Goal: Information Seeking & Learning: Find specific fact

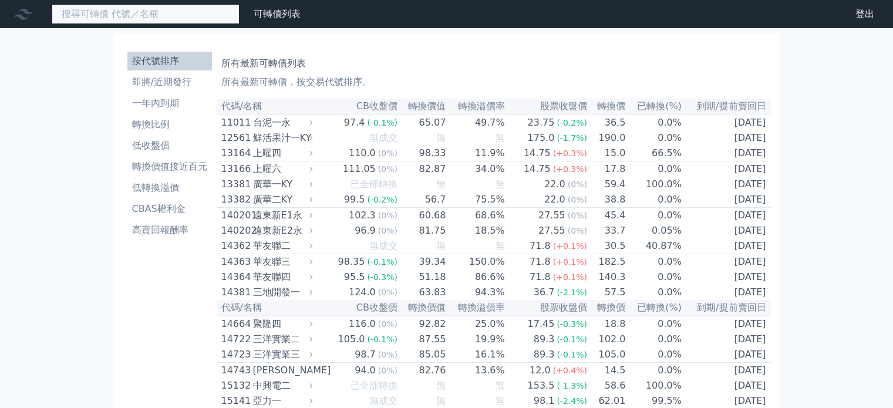
click at [161, 22] on input at bounding box center [146, 14] width 188 height 20
click at [163, 20] on input at bounding box center [146, 14] width 188 height 20
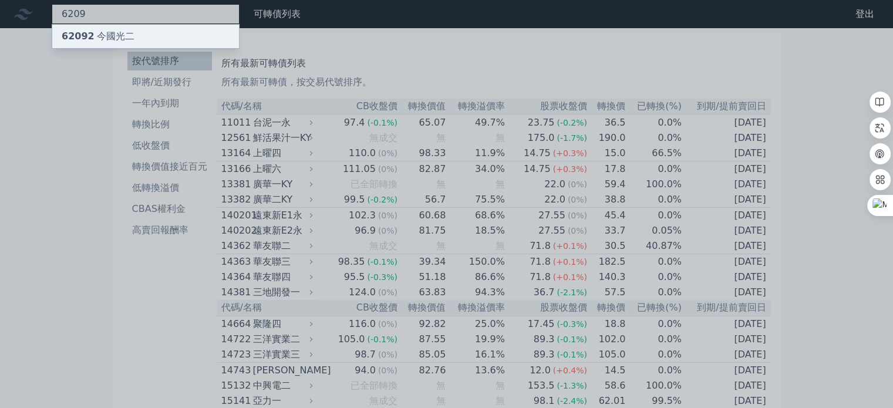
type input "6209"
click at [127, 33] on div "62092 今國光二" at bounding box center [98, 36] width 73 height 14
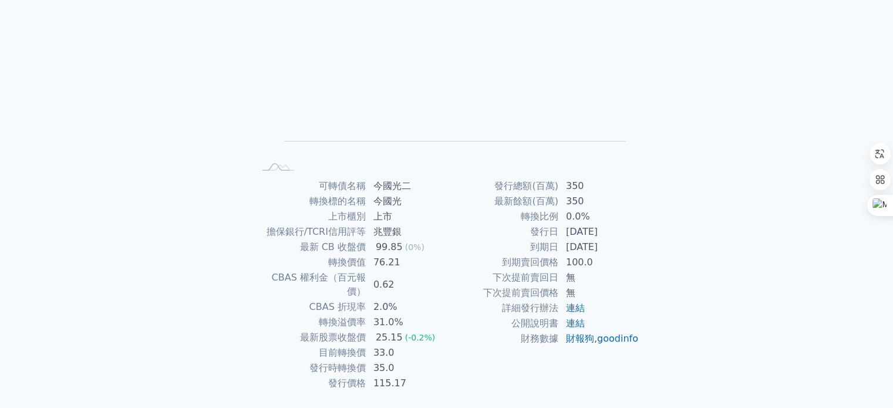
scroll to position [125, 0]
